Goal: Task Accomplishment & Management: Manage account settings

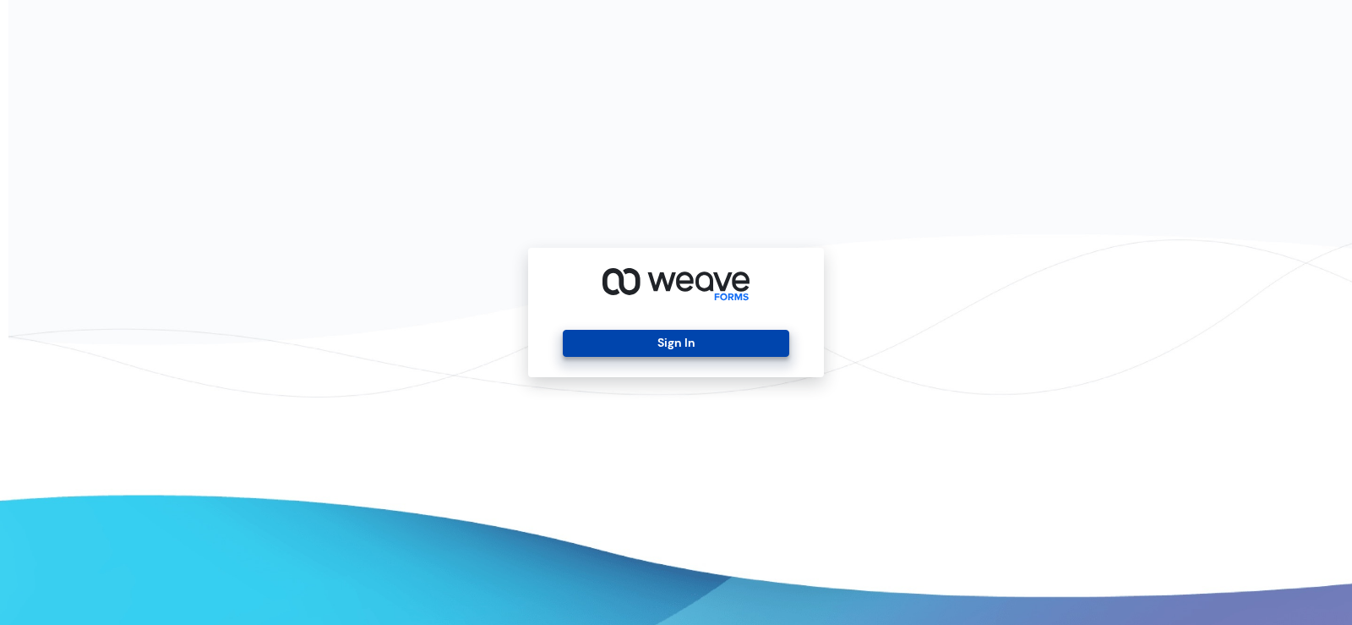
click at [673, 340] on button "Sign In" at bounding box center [676, 343] width 226 height 27
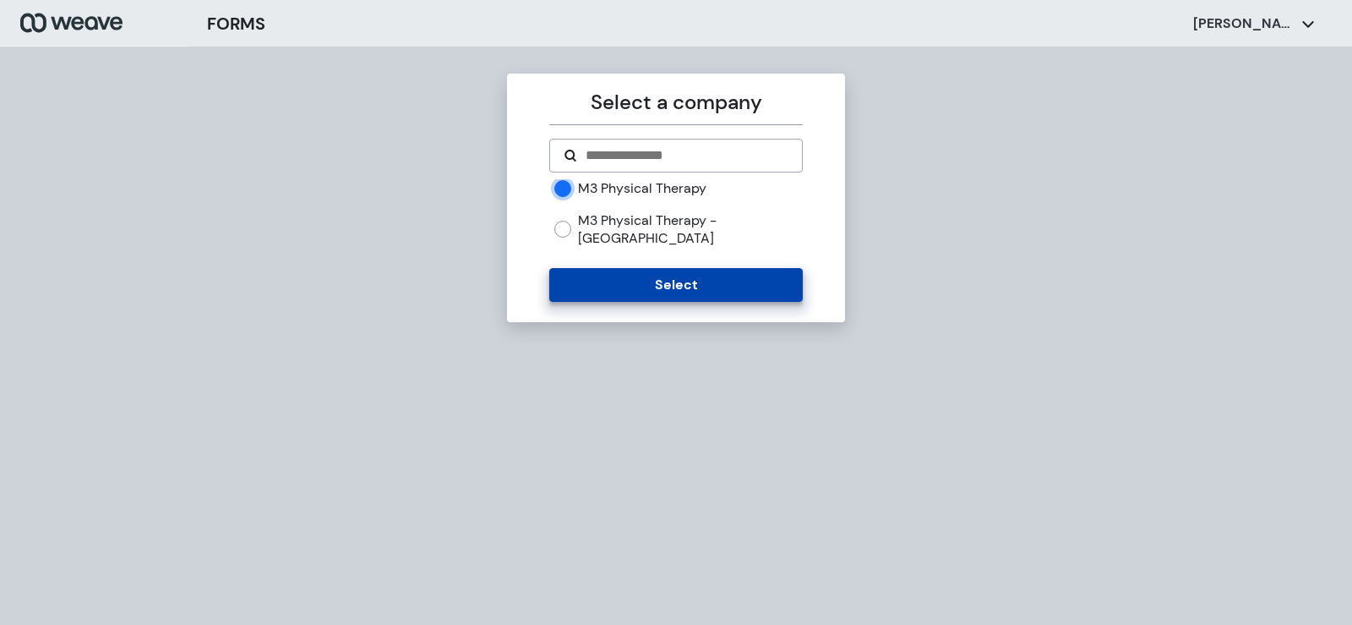
click at [629, 268] on button "Select" at bounding box center [675, 285] width 253 height 34
